Goal: Navigation & Orientation: Find specific page/section

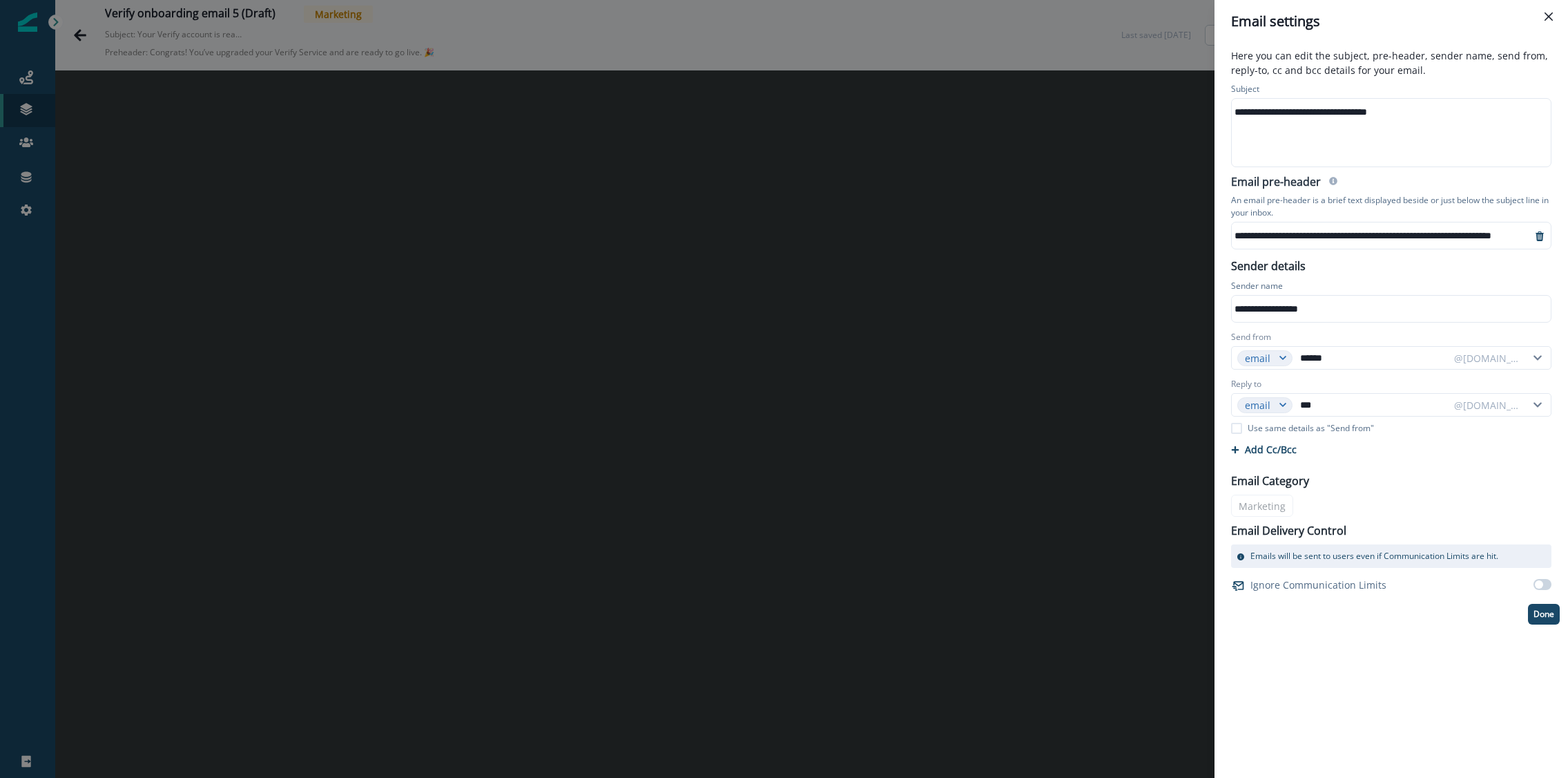
click at [953, 131] on div "**********" at bounding box center [784, 389] width 1568 height 778
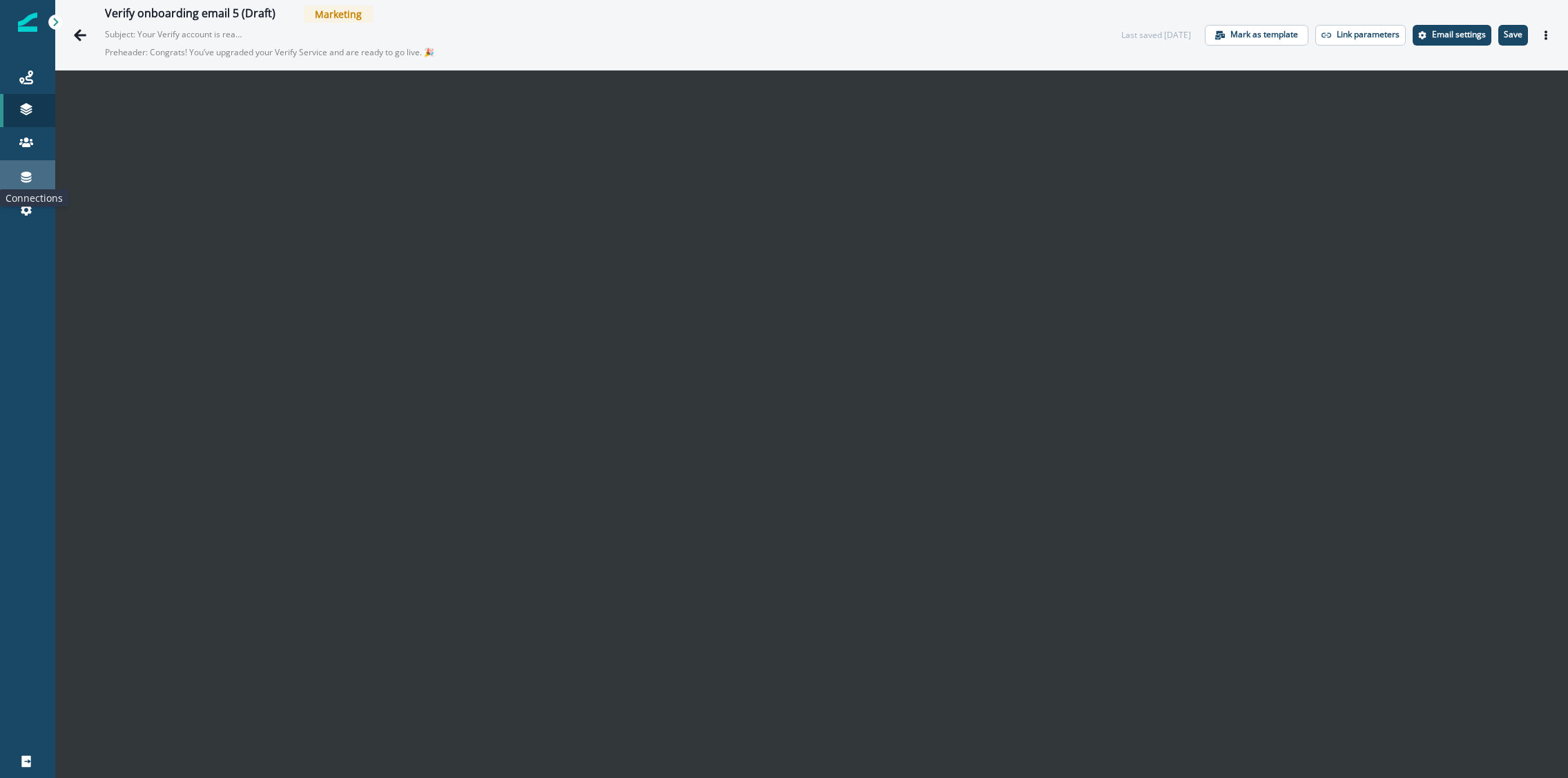
click at [27, 178] on icon at bounding box center [26, 178] width 10 height 11
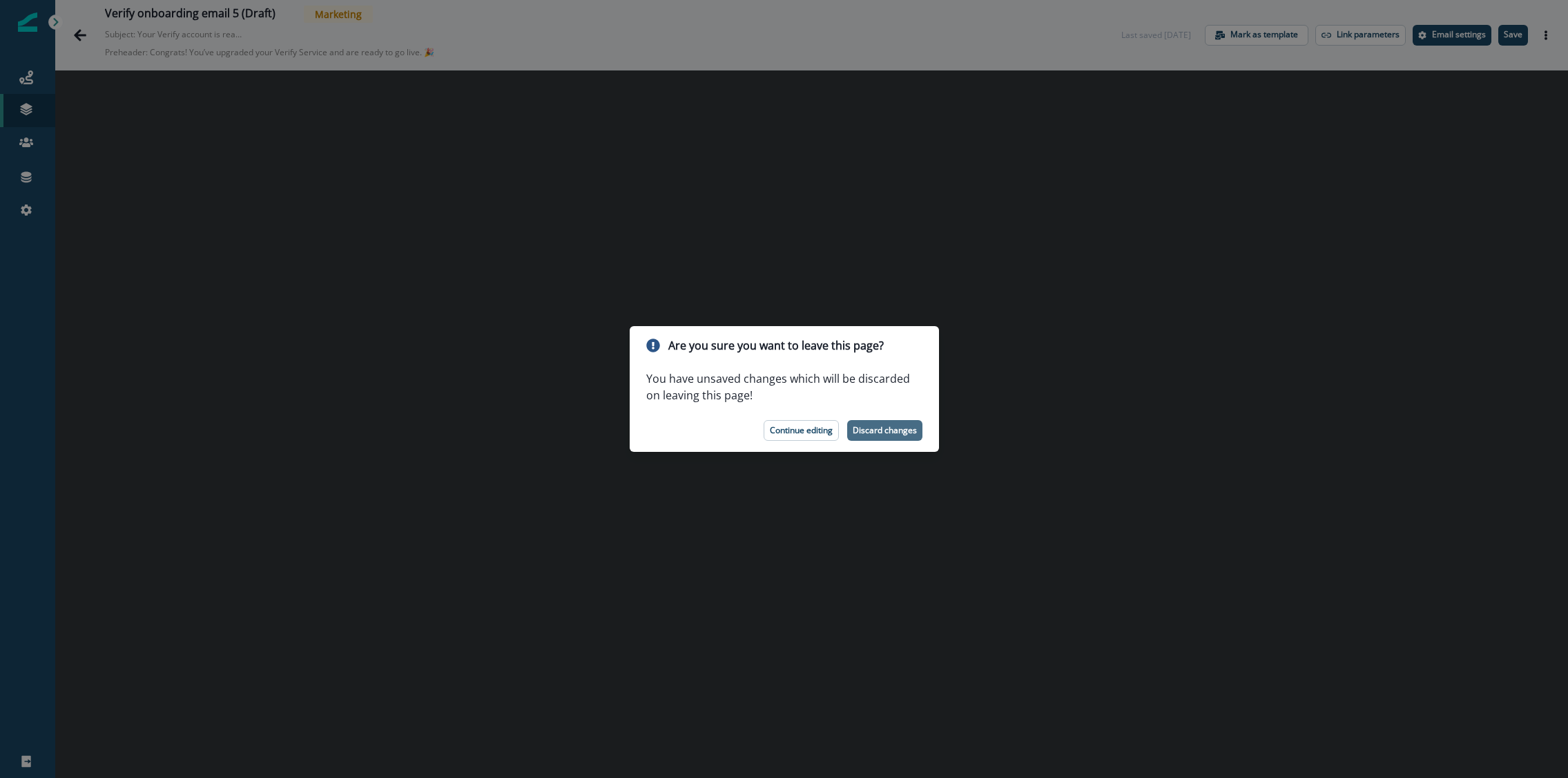
click at [885, 428] on p "Discard changes" at bounding box center [885, 430] width 64 height 10
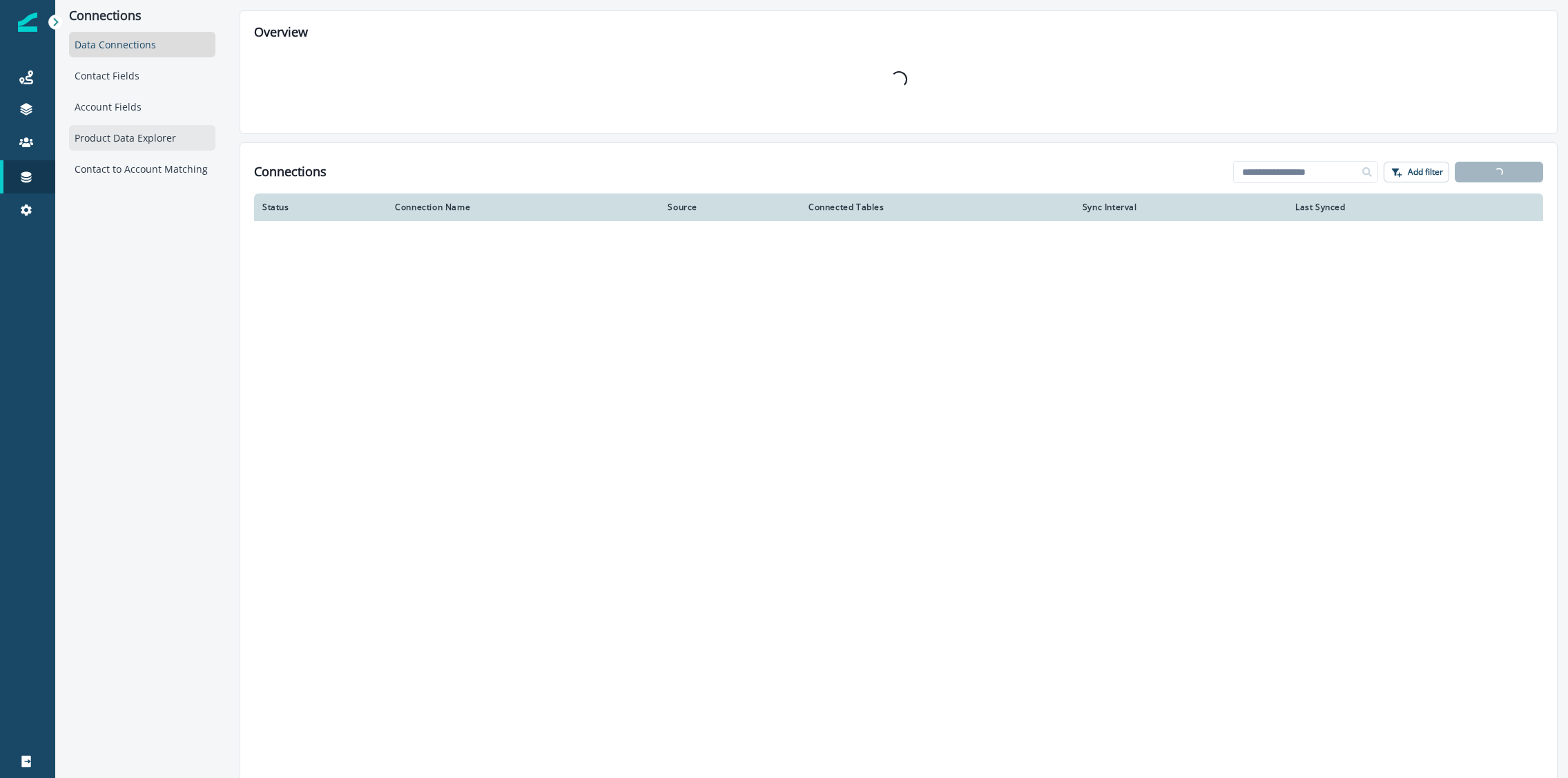
click at [146, 126] on div "Product Data Explorer" at bounding box center [141, 138] width 146 height 26
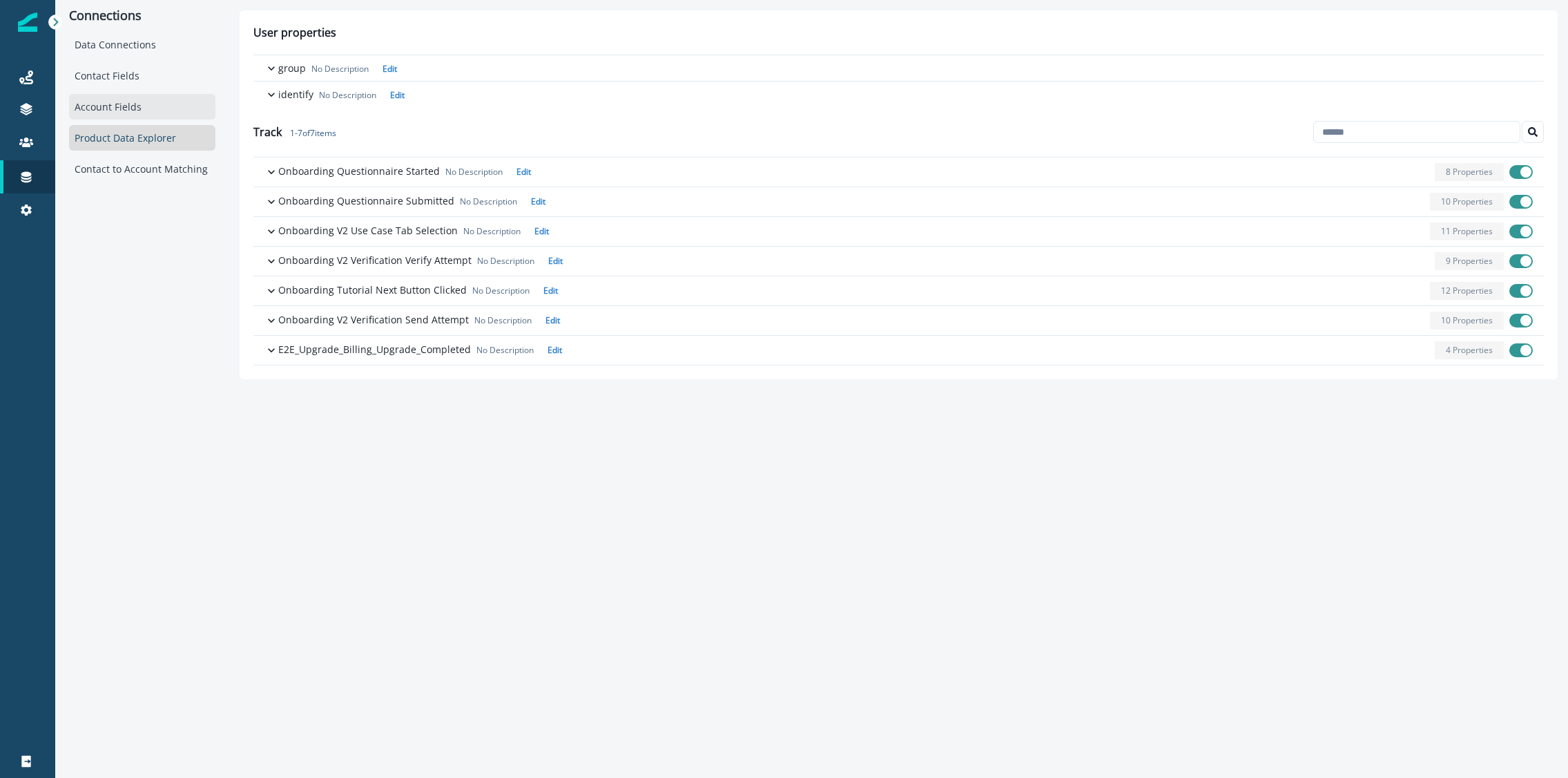
click at [118, 109] on div "Account Fields" at bounding box center [141, 106] width 146 height 26
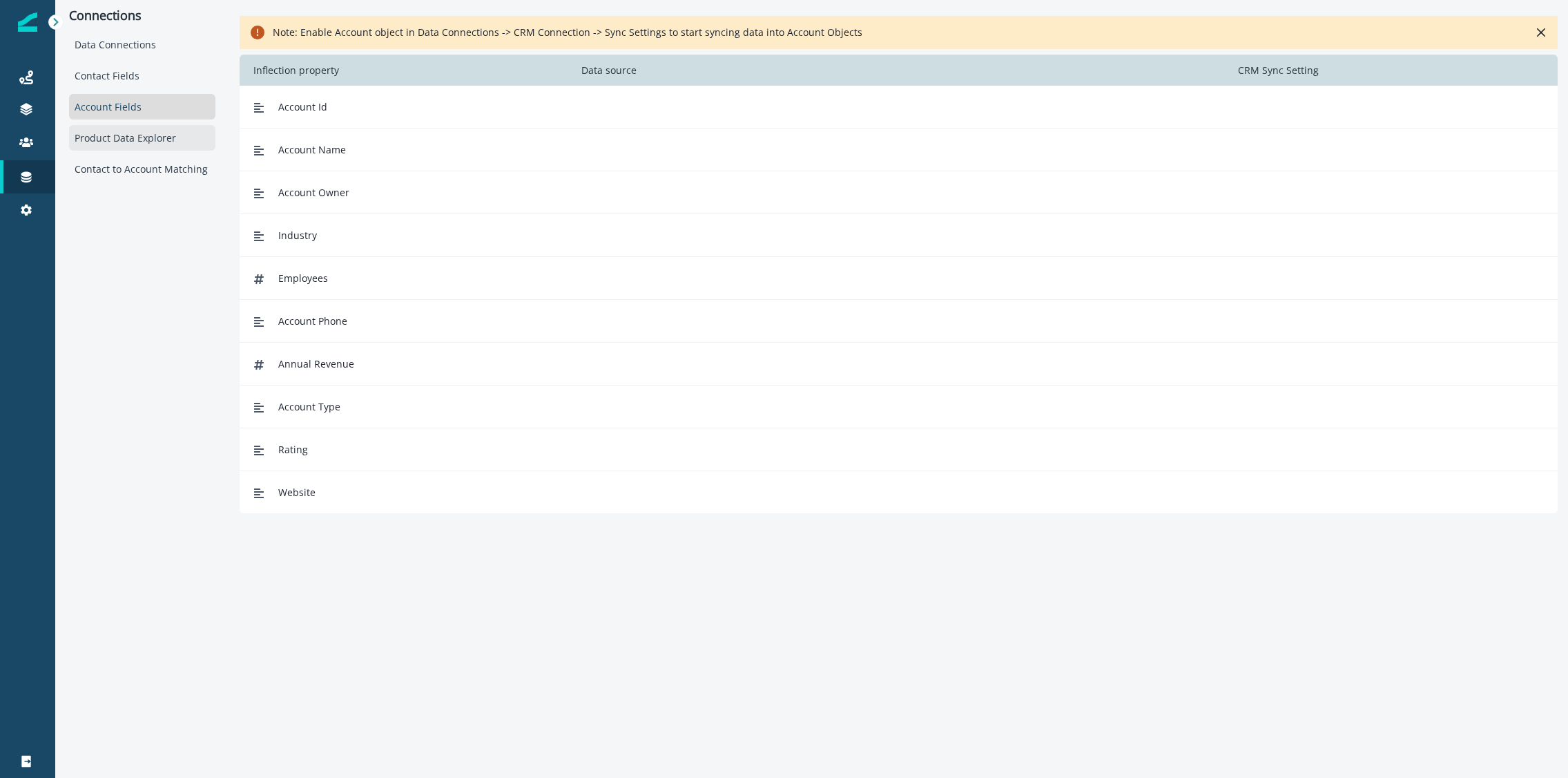
click at [118, 132] on div "Product Data Explorer" at bounding box center [141, 138] width 146 height 26
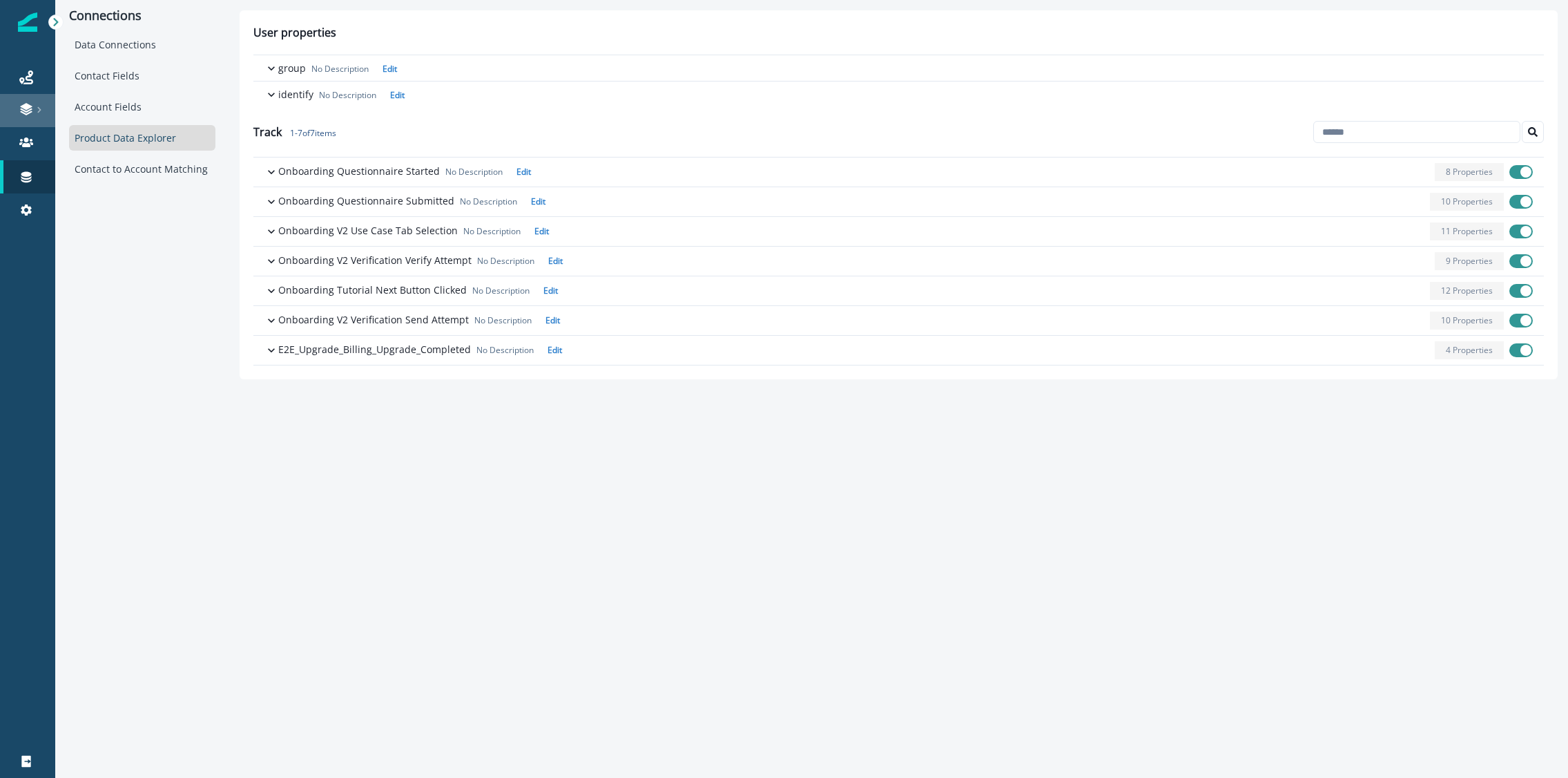
click at [33, 108] on div at bounding box center [27, 109] width 44 height 14
